Goal: Use online tool/utility: Utilize a website feature to perform a specific function

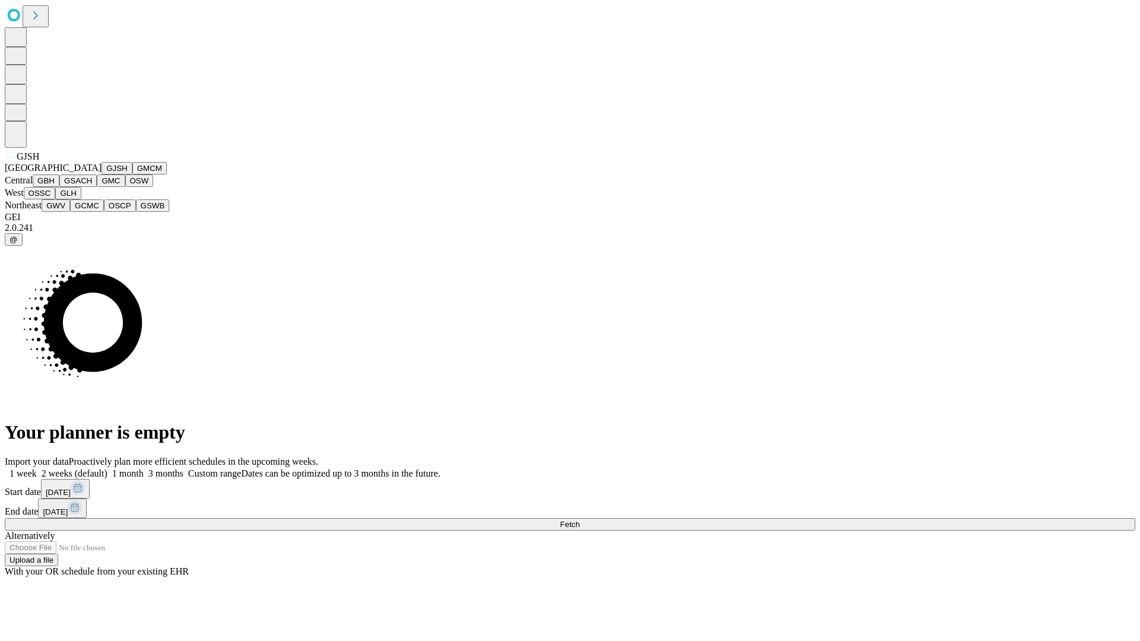
click at [102, 175] on button "GJSH" at bounding box center [117, 168] width 31 height 12
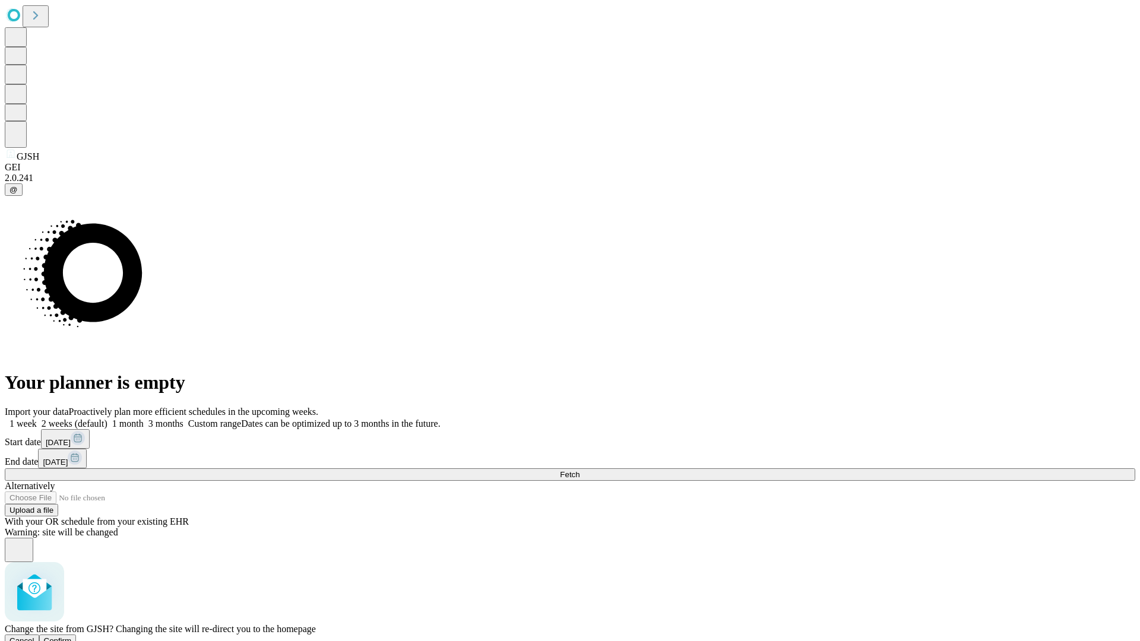
click at [72, 637] on span "Confirm" at bounding box center [58, 641] width 28 height 9
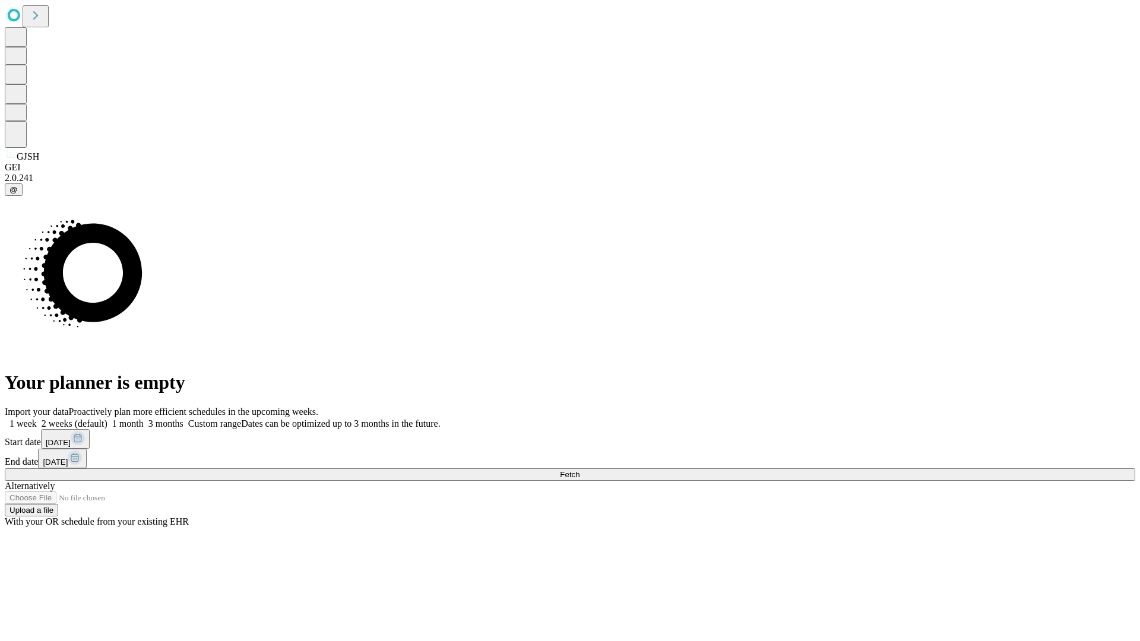
click at [144, 419] on label "1 month" at bounding box center [125, 424] width 36 height 10
click at [580, 470] on span "Fetch" at bounding box center [570, 474] width 20 height 9
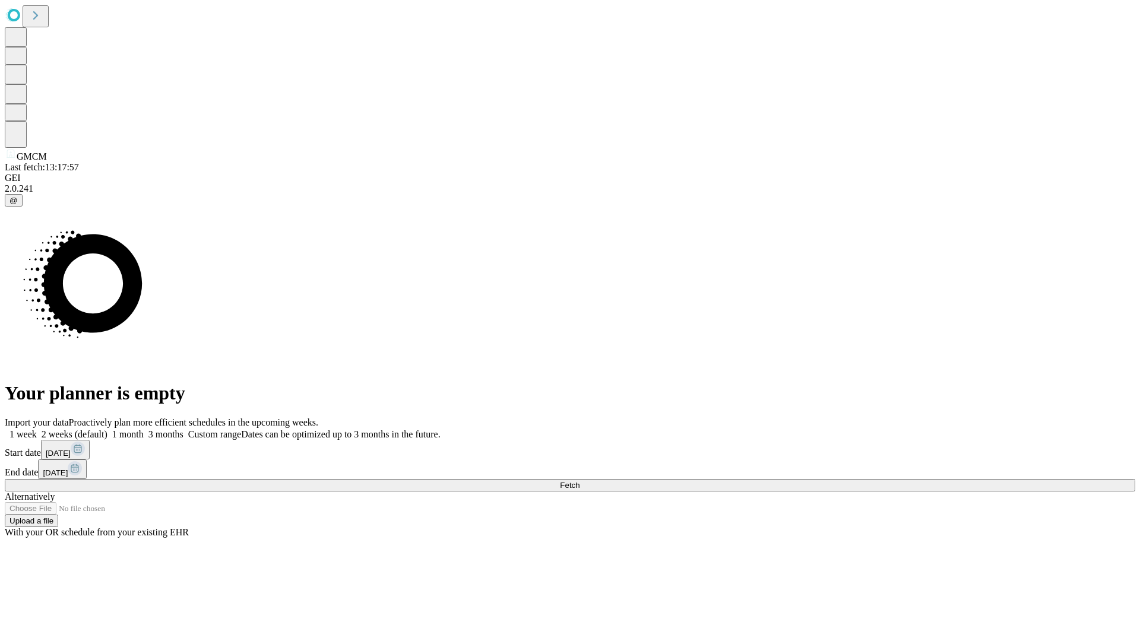
click at [144, 429] on label "1 month" at bounding box center [125, 434] width 36 height 10
click at [580, 481] on span "Fetch" at bounding box center [570, 485] width 20 height 9
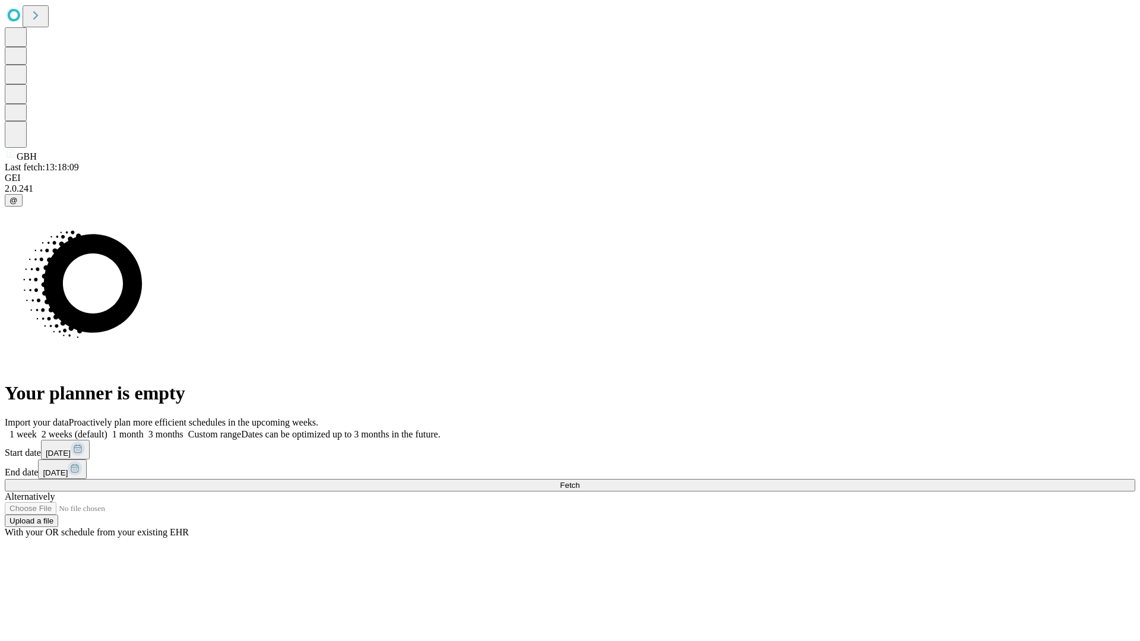
click at [144, 429] on label "1 month" at bounding box center [125, 434] width 36 height 10
click at [580, 481] on span "Fetch" at bounding box center [570, 485] width 20 height 9
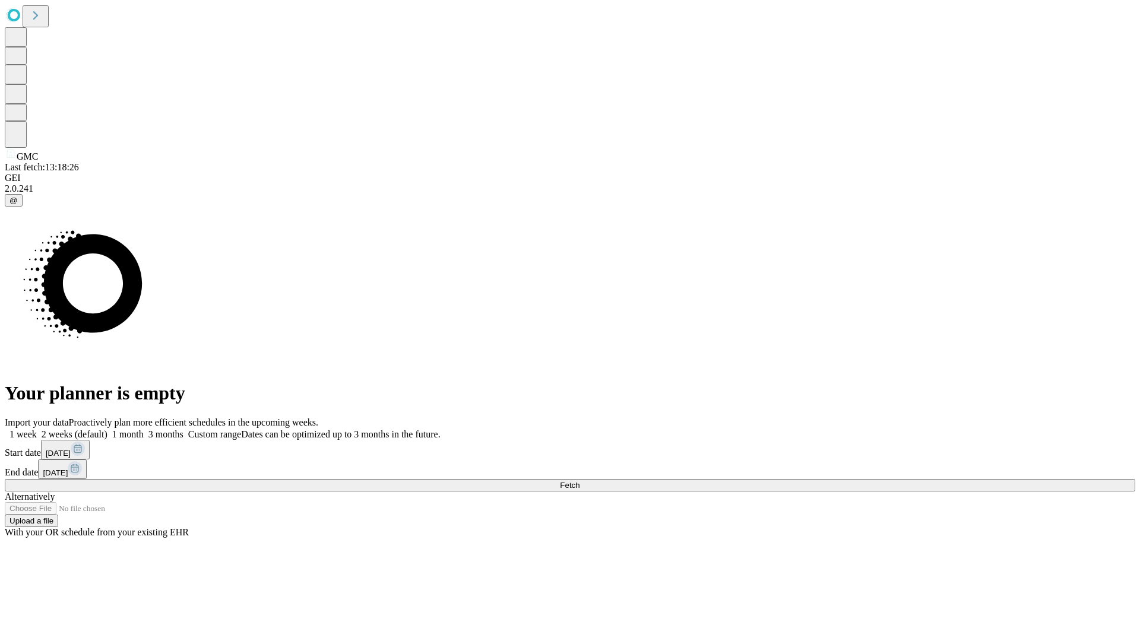
click at [144, 429] on label "1 month" at bounding box center [125, 434] width 36 height 10
click at [580, 481] on span "Fetch" at bounding box center [570, 485] width 20 height 9
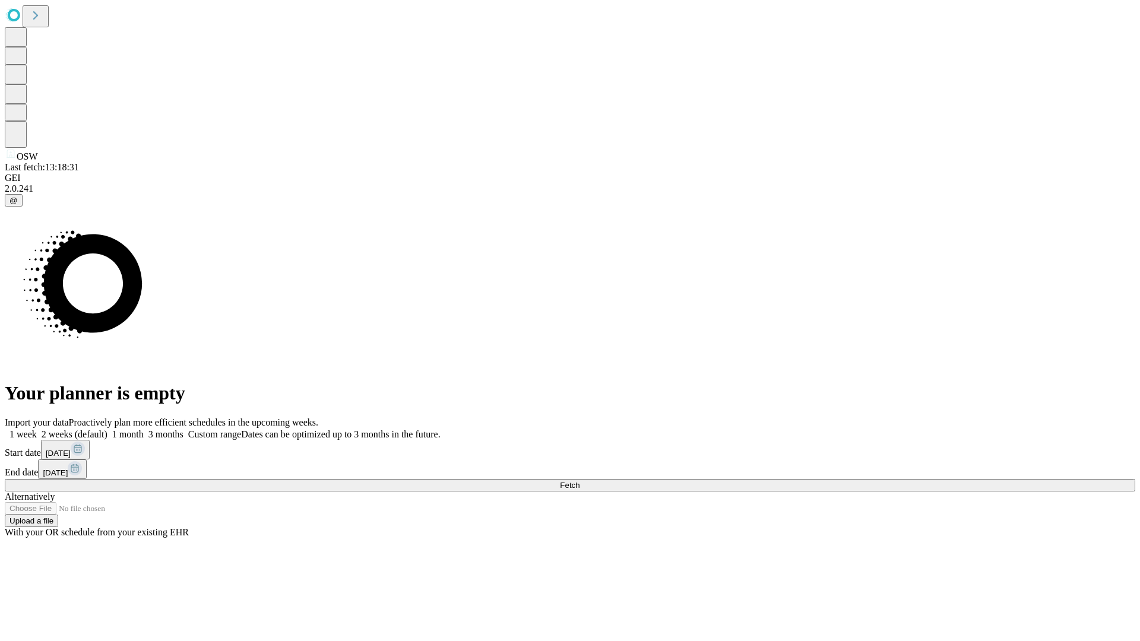
click at [580, 481] on span "Fetch" at bounding box center [570, 485] width 20 height 9
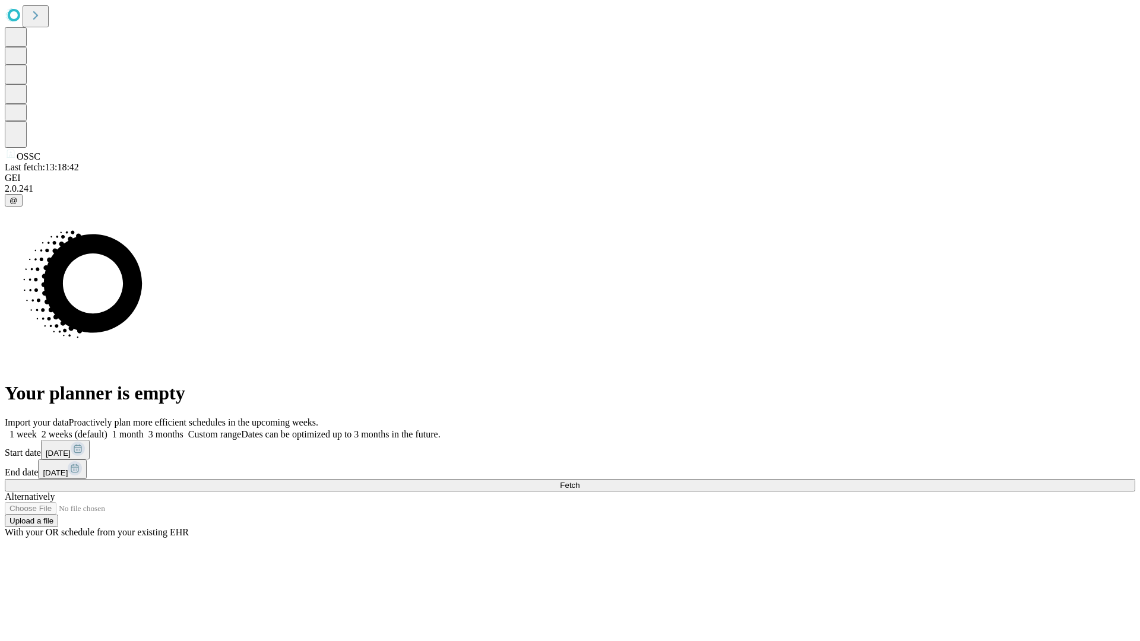
click at [144, 429] on label "1 month" at bounding box center [125, 434] width 36 height 10
click at [580, 481] on span "Fetch" at bounding box center [570, 485] width 20 height 9
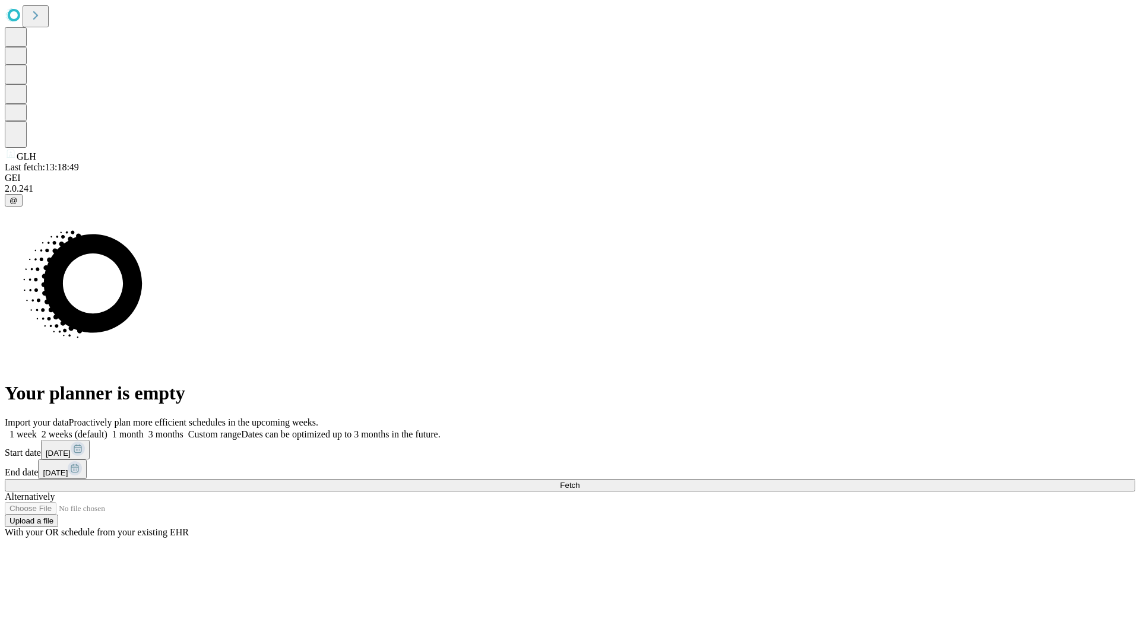
click at [144, 429] on label "1 month" at bounding box center [125, 434] width 36 height 10
click at [580, 481] on span "Fetch" at bounding box center [570, 485] width 20 height 9
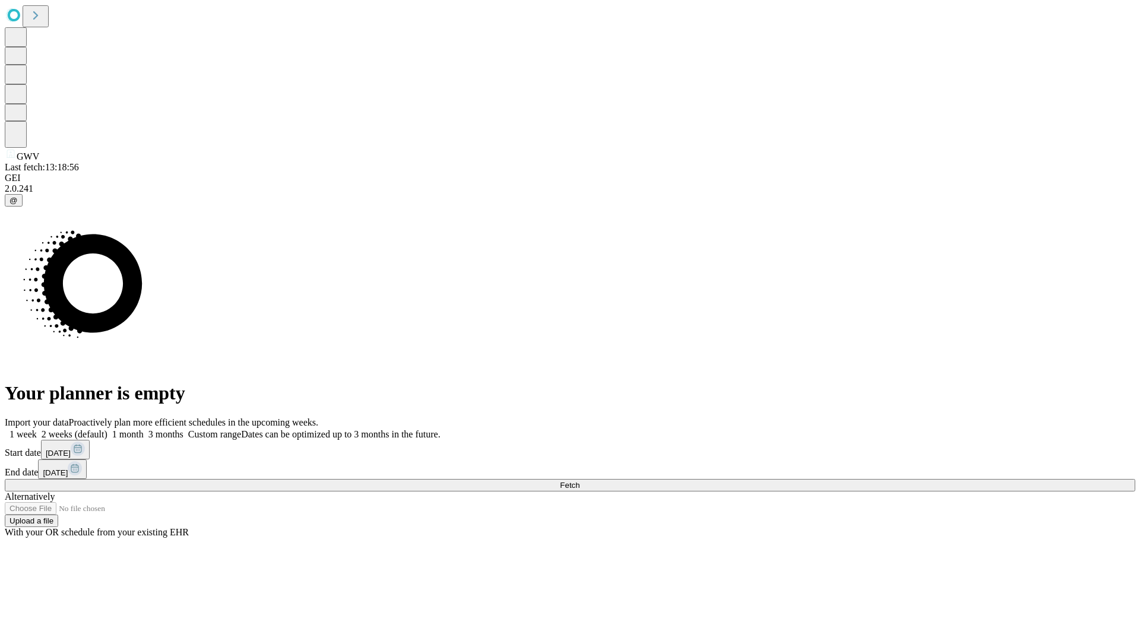
click at [144, 429] on label "1 month" at bounding box center [125, 434] width 36 height 10
click at [580, 481] on span "Fetch" at bounding box center [570, 485] width 20 height 9
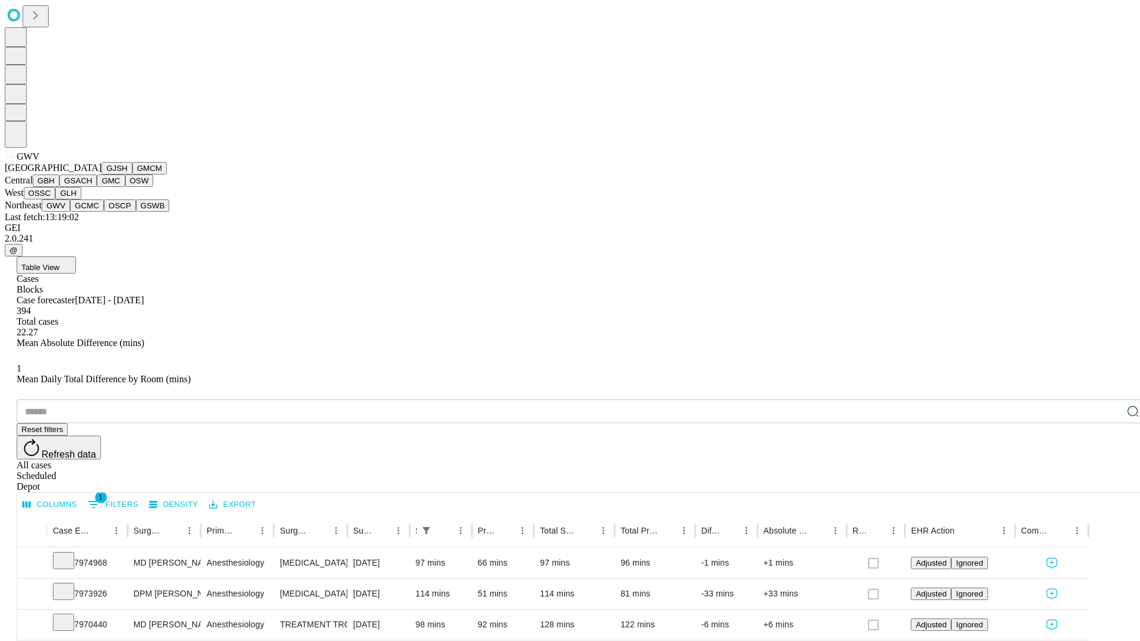
click at [92, 212] on button "GCMC" at bounding box center [87, 206] width 34 height 12
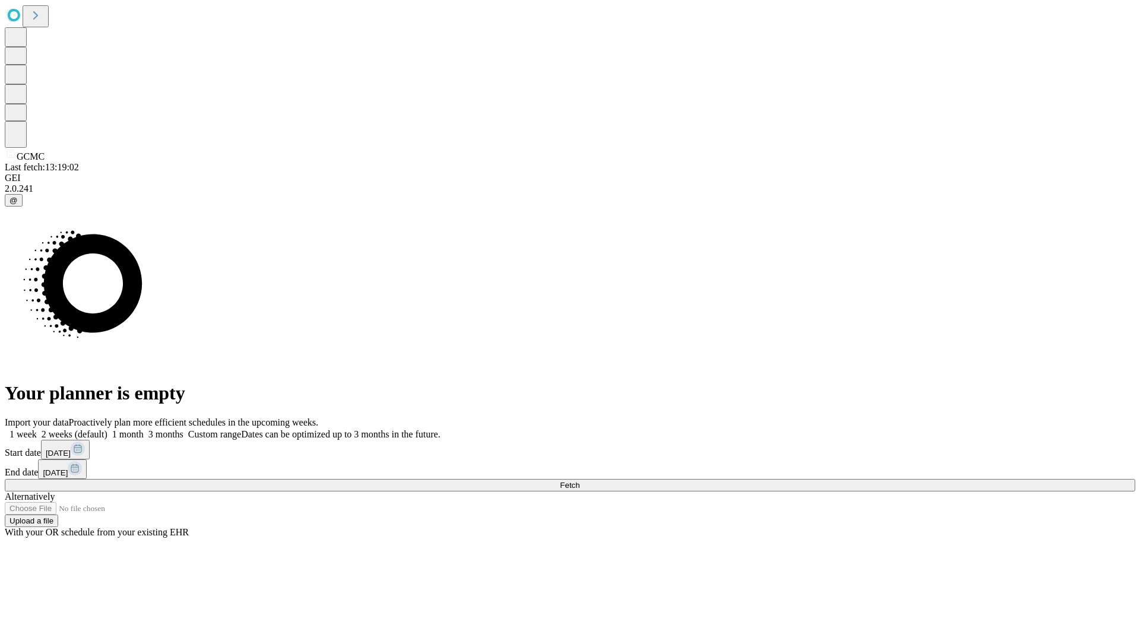
click at [144, 429] on label "1 month" at bounding box center [125, 434] width 36 height 10
click at [580, 481] on span "Fetch" at bounding box center [570, 485] width 20 height 9
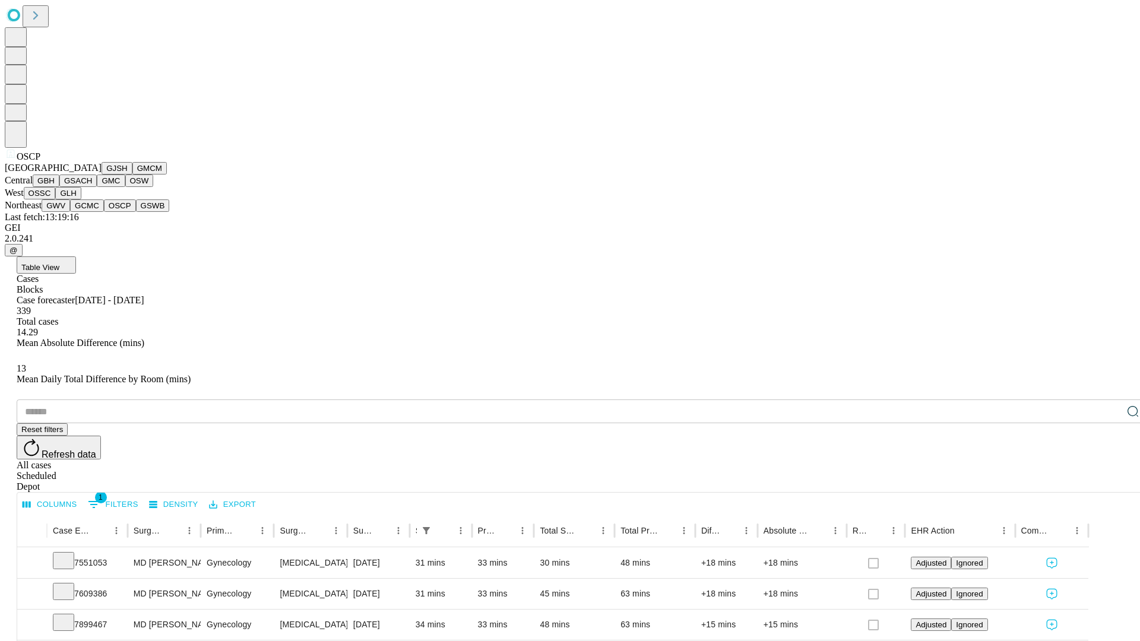
click at [136, 212] on button "GSWB" at bounding box center [153, 206] width 34 height 12
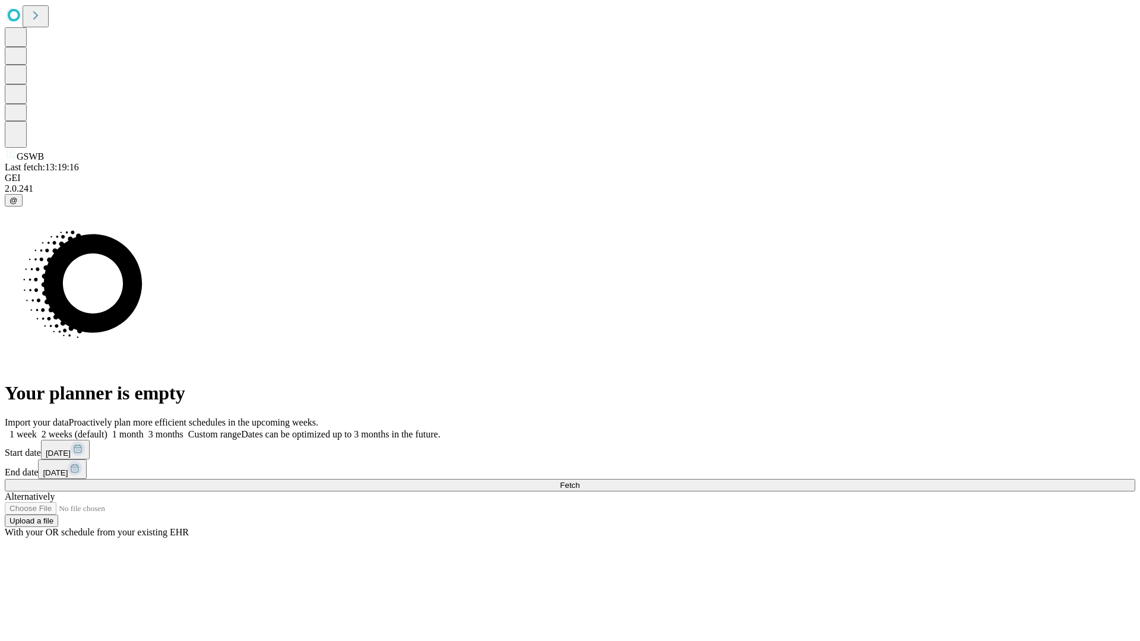
click at [580, 481] on span "Fetch" at bounding box center [570, 485] width 20 height 9
